Goal: Find specific page/section: Find specific page/section

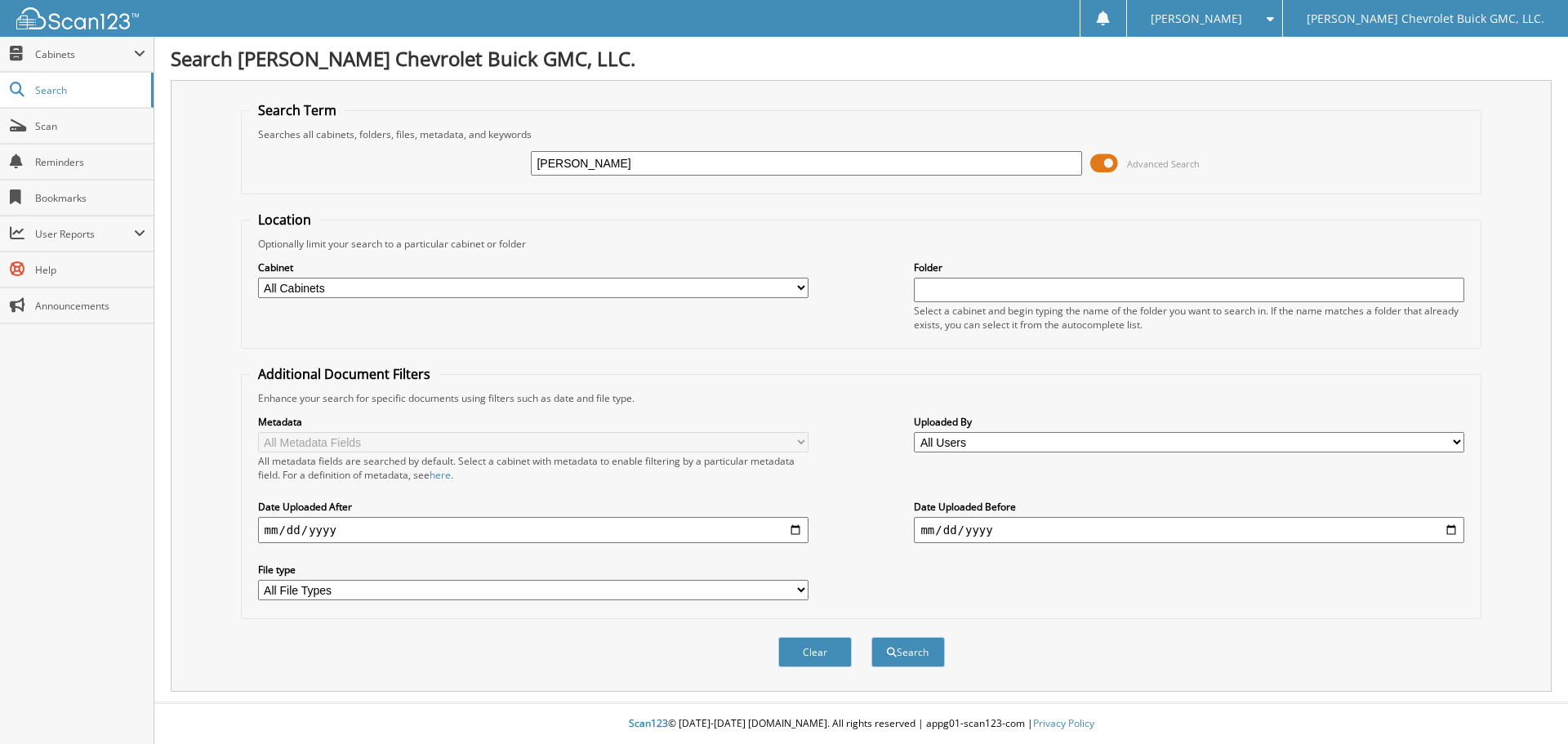
type input "[PERSON_NAME]"
click at [550, 286] on select "All Cabinets CAR DEALS EXTENDED WARRANTY & 3M PARTS SERVICE RO Needs Filing" at bounding box center [532, 287] width 550 height 20
select select "32623"
click at [258, 277] on select "All Cabinets CAR DEALS EXTENDED WARRANTY & 3M PARTS SERVICE RO Needs Filing" at bounding box center [532, 287] width 550 height 20
click at [273, 531] on input "date" at bounding box center [532, 530] width 550 height 26
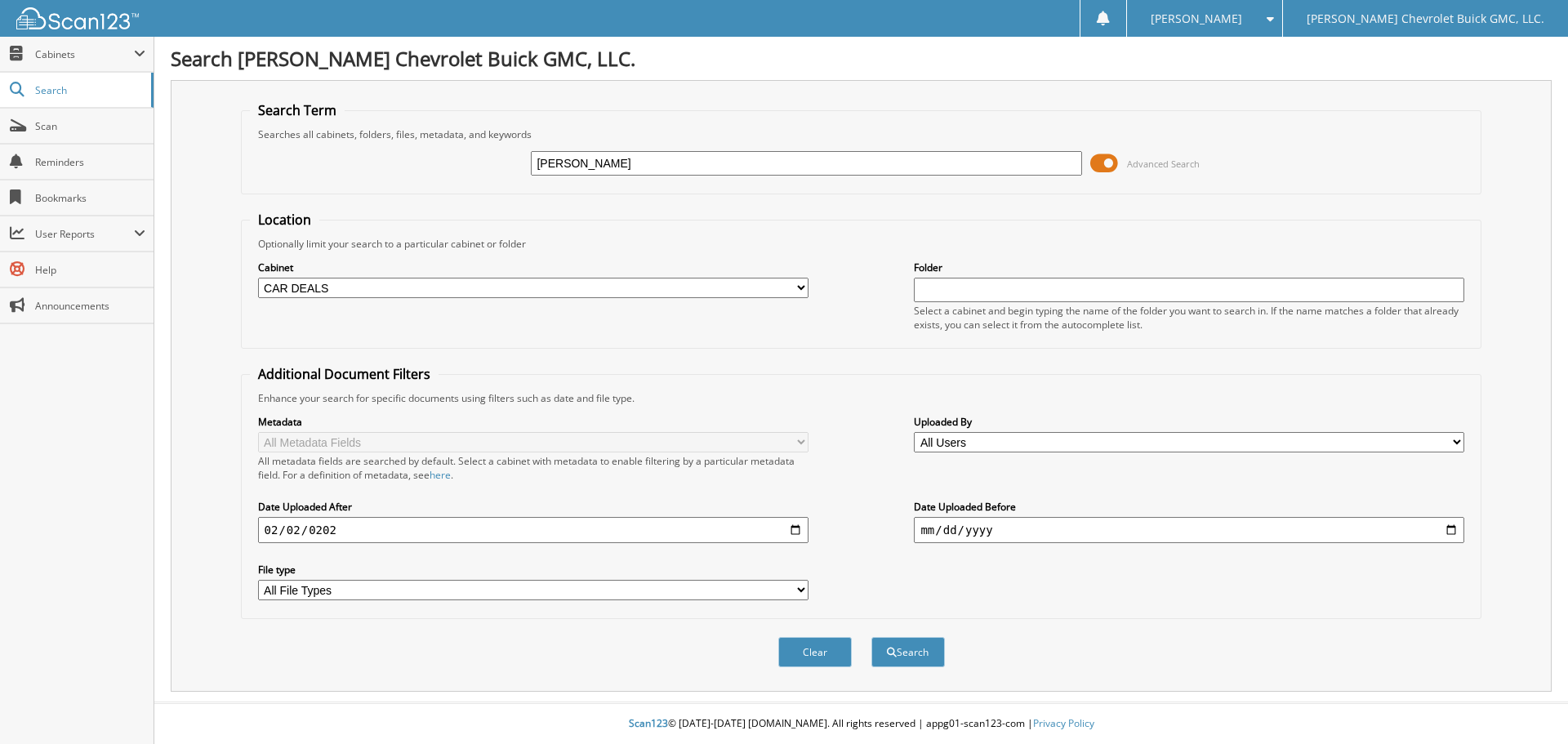
type input "[DATE]"
click at [897, 644] on button "Search" at bounding box center [908, 652] width 74 height 30
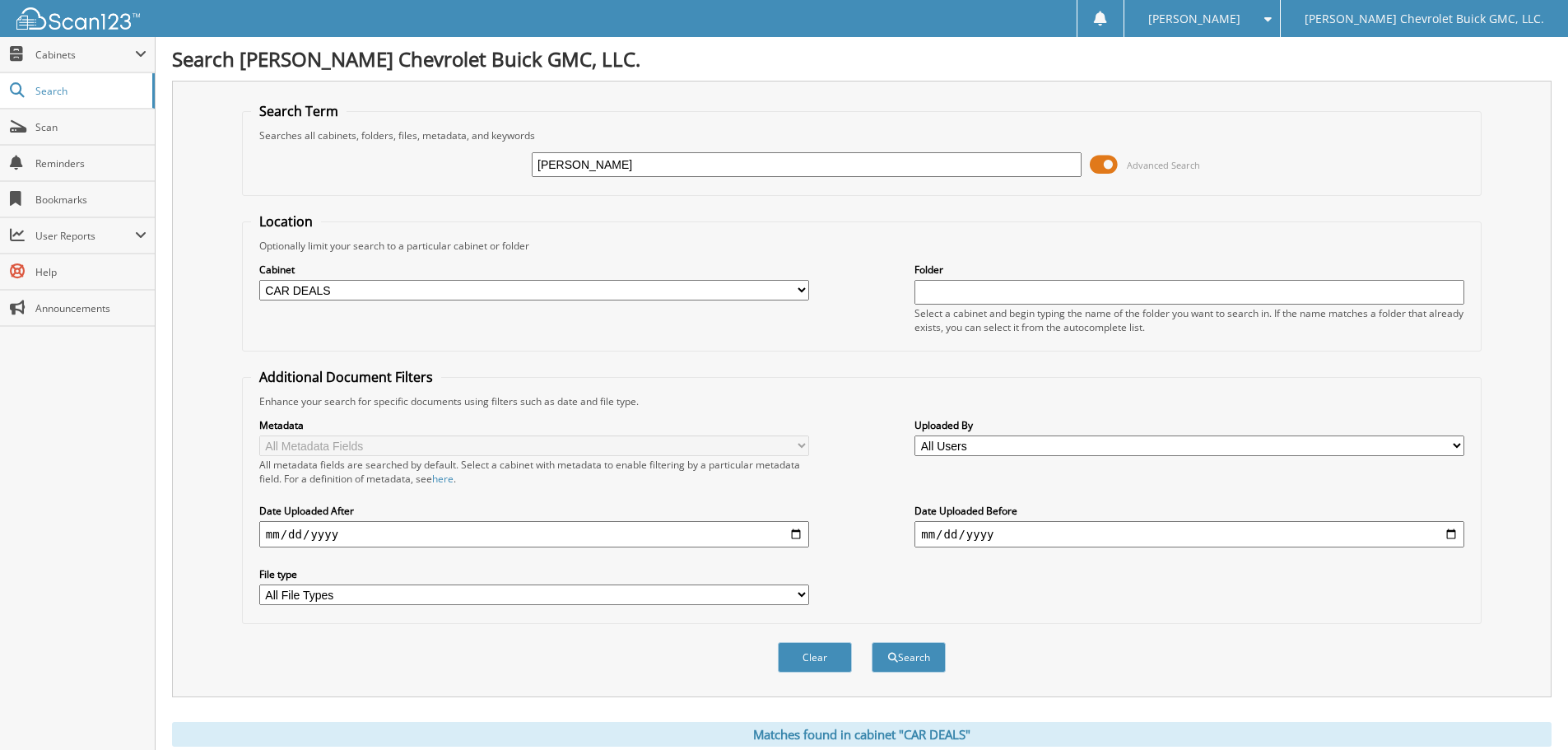
click at [754, 588] on select "All File Types LNK PDF" at bounding box center [533, 594] width 550 height 21
select select "pdf"
click at [259, 585] on select "All File Types LNK PDF" at bounding box center [533, 594] width 550 height 21
click at [904, 656] on button "Search" at bounding box center [908, 657] width 74 height 30
select select "pdf"
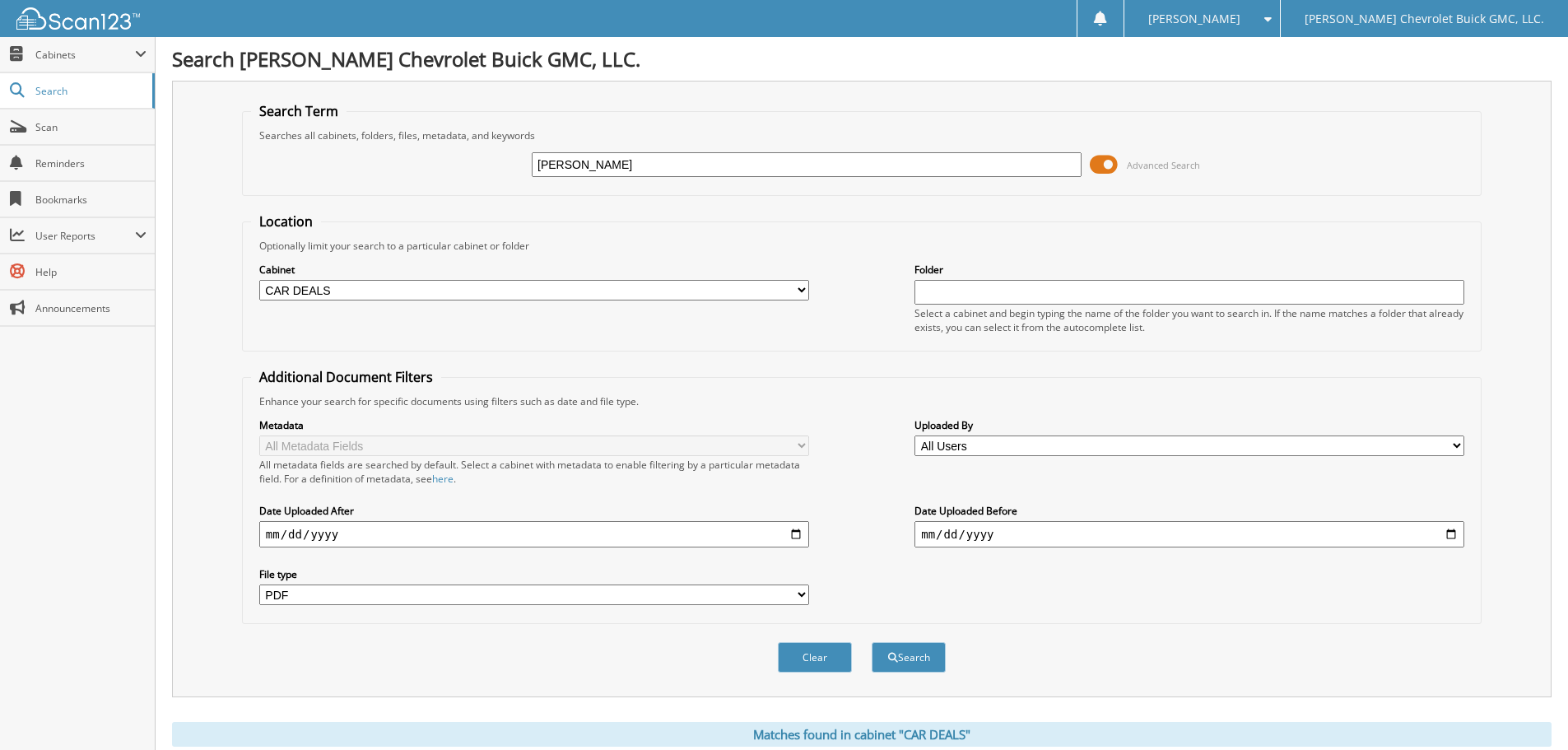
drag, startPoint x: 965, startPoint y: 281, endPoint x: 970, endPoint y: 292, distance: 12.1
click at [965, 285] on input "text" at bounding box center [1189, 292] width 550 height 25
type input "[PERSON_NAME]"
click at [871, 642] on button "Search" at bounding box center [908, 657] width 74 height 30
select select "pdf"
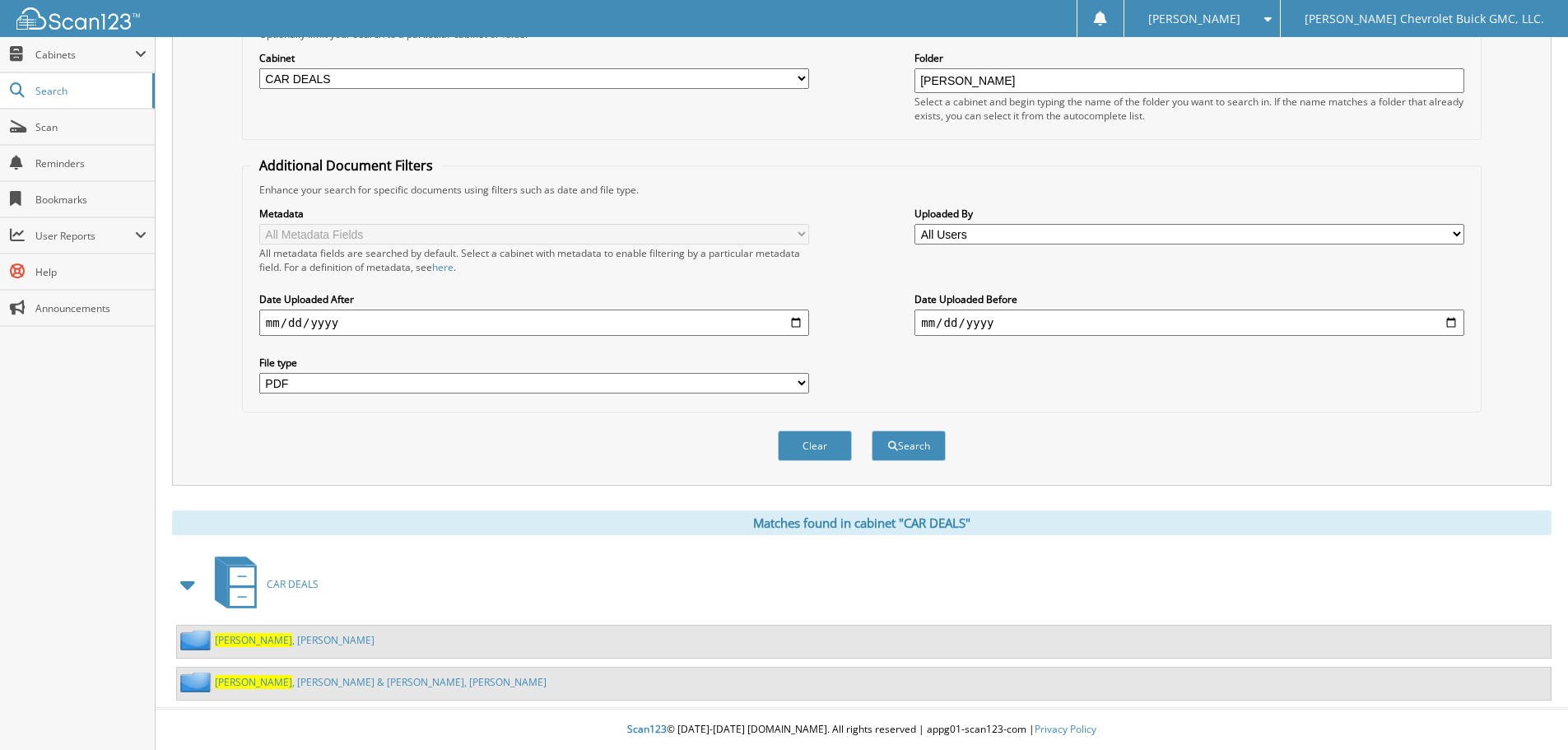
scroll to position [213, 0]
click at [256, 640] on link "Combs , Jeffrey P" at bounding box center [295, 640] width 160 height 14
